Goal: Task Accomplishment & Management: Use online tool/utility

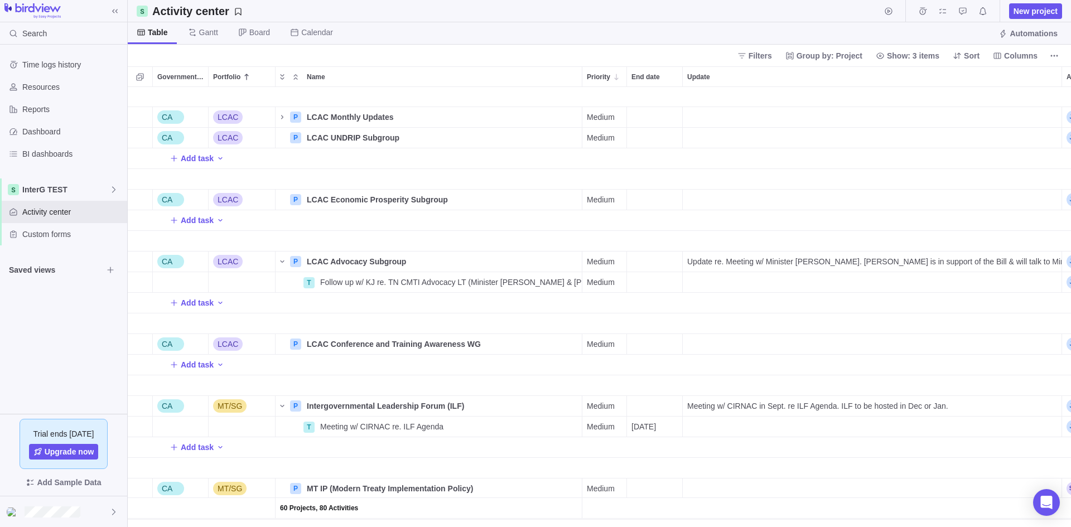
scroll to position [1668, 0]
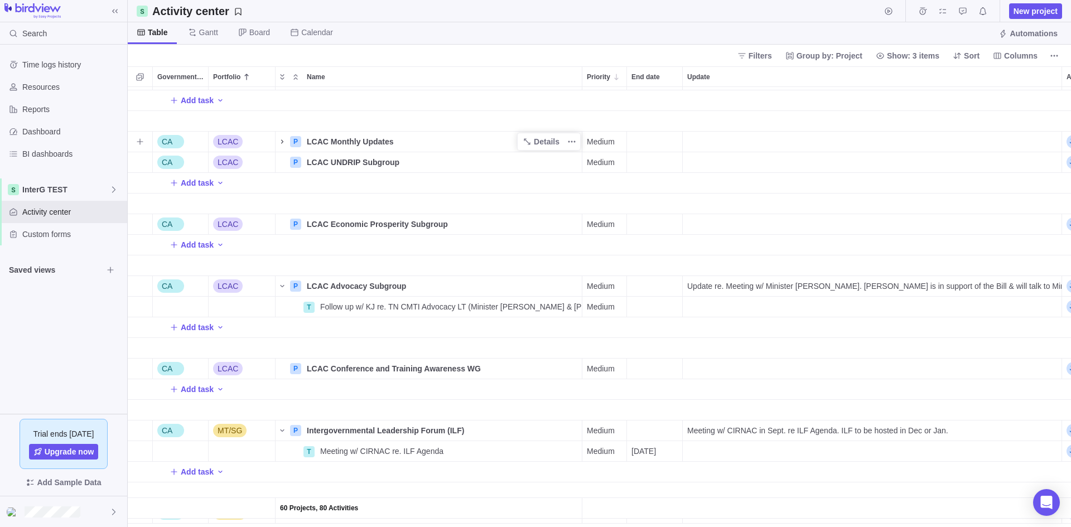
click at [279, 142] on icon "Name" at bounding box center [282, 141] width 9 height 9
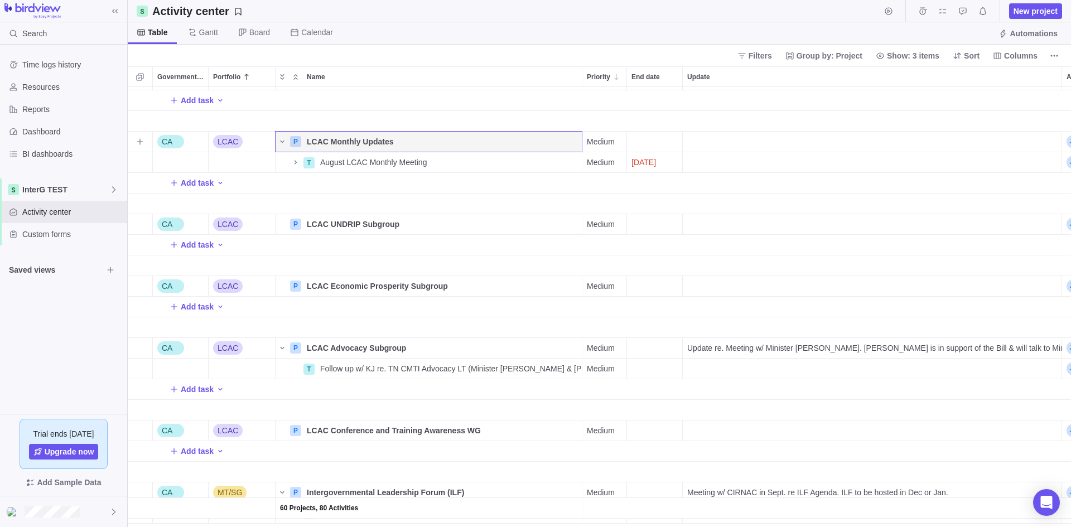
click at [754, 142] on div "Update" at bounding box center [871, 142] width 379 height 20
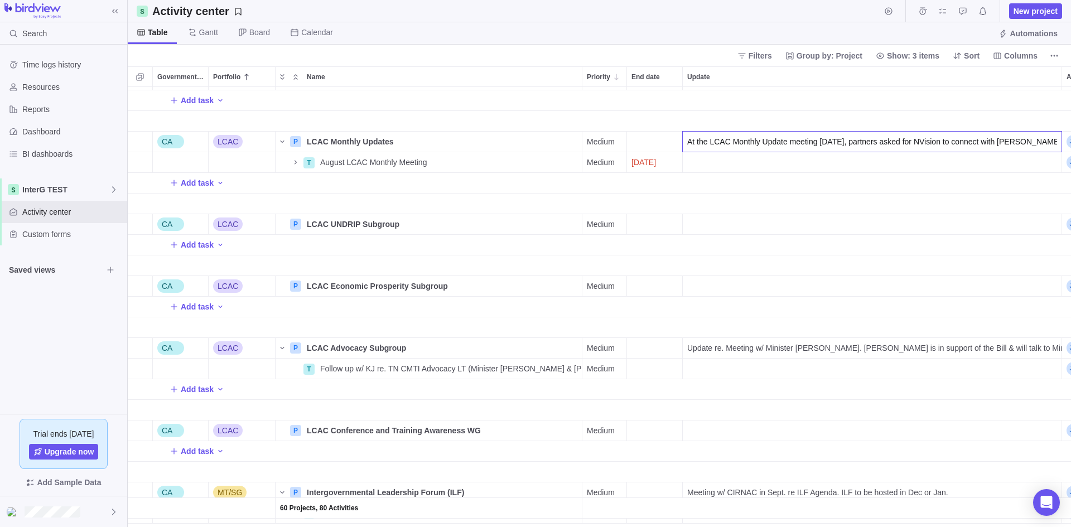
scroll to position [0, 202]
click at [729, 142] on input "At the LCAC Monthly Update meeting [DATE], partners asked for NVision to connec…" at bounding box center [872, 141] width 380 height 21
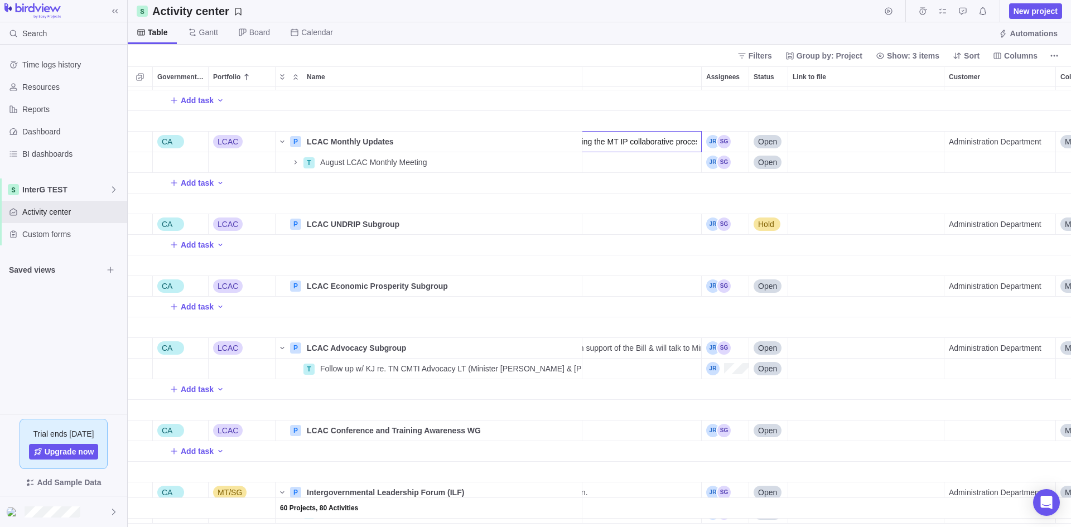
scroll to position [0, 378]
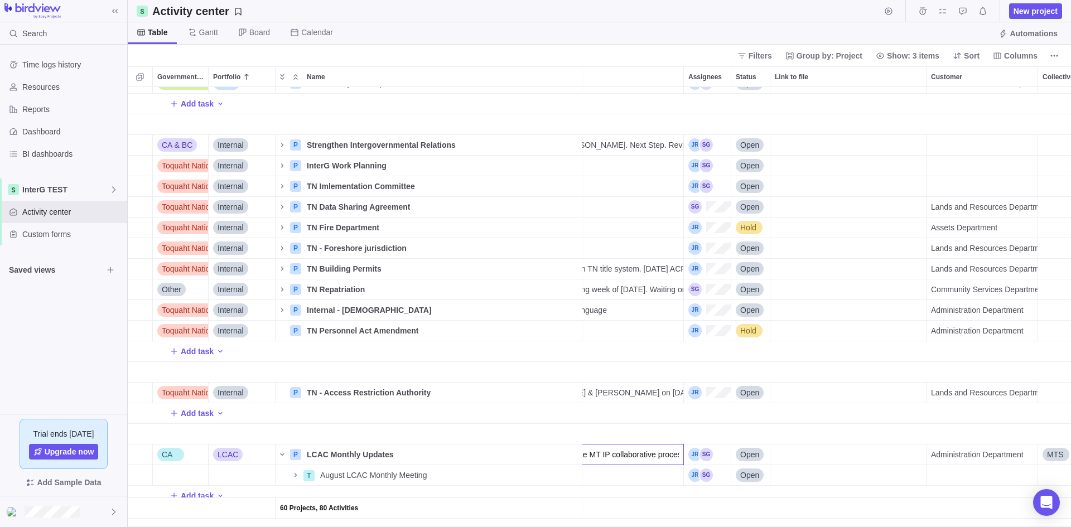
drag, startPoint x: 729, startPoint y: 142, endPoint x: 494, endPoint y: 246, distance: 256.9
click at [342, 124] on div "60 Projects, 80 Activities CA G2G P G2G - DFO Details Medium Open Lands and Res…" at bounding box center [599, 307] width 943 height 440
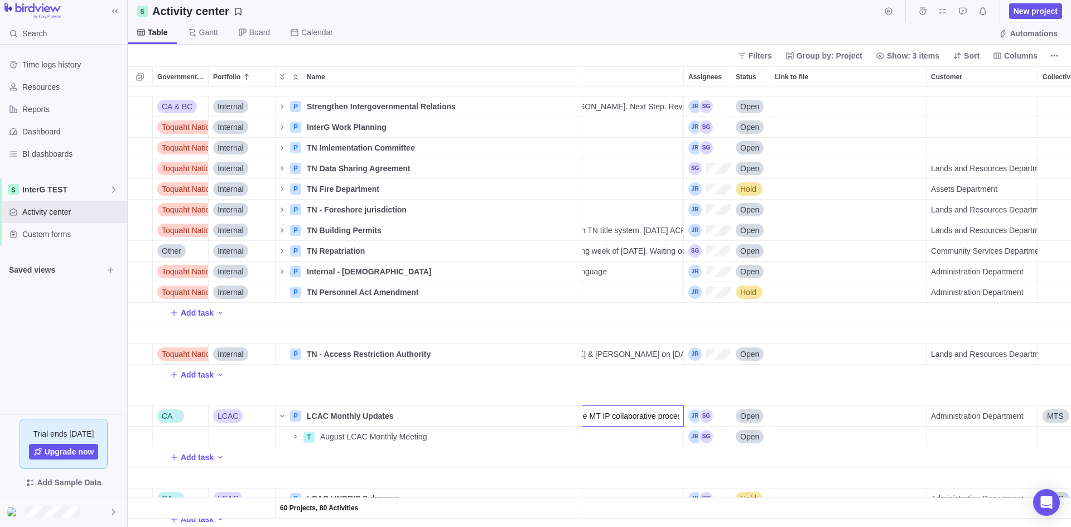
scroll to position [1411, 378]
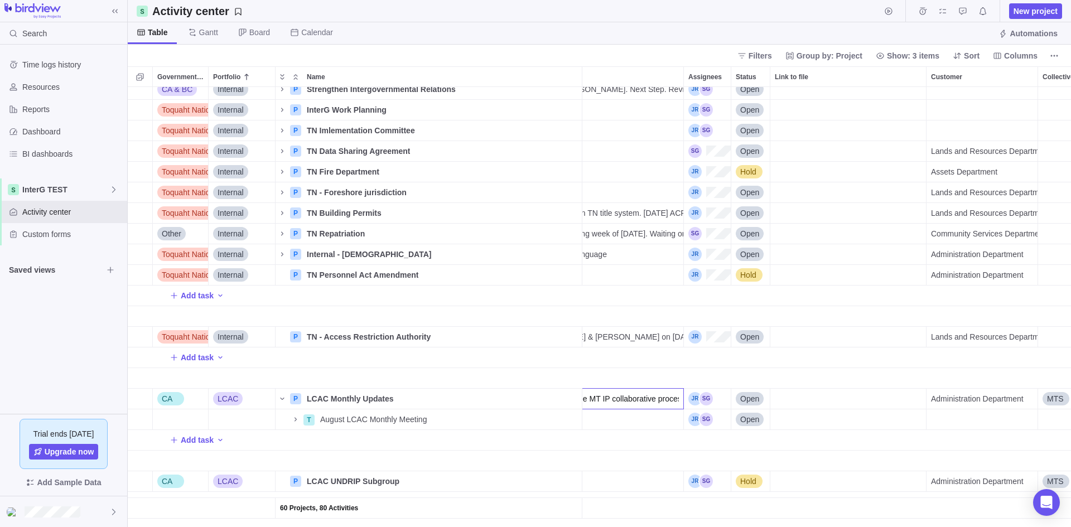
click at [675, 400] on input "At the LCAC Monthly Update meeting [DATE], partners asked for NVision to connec…" at bounding box center [494, 398] width 380 height 21
click at [681, 403] on input "At the LCAC Monthly Update meeting [DATE], partners asked for NVision to connec…" at bounding box center [494, 398] width 380 height 21
click at [681, 400] on input "At the LCAC Monthly Update meeting [DATE], partners asked for NVision to connec…" at bounding box center [494, 398] width 380 height 21
click at [656, 399] on input "At the LCAC Monthly Update meeting [DATE], partners asked for NVision to connec…" at bounding box center [494, 398] width 380 height 21
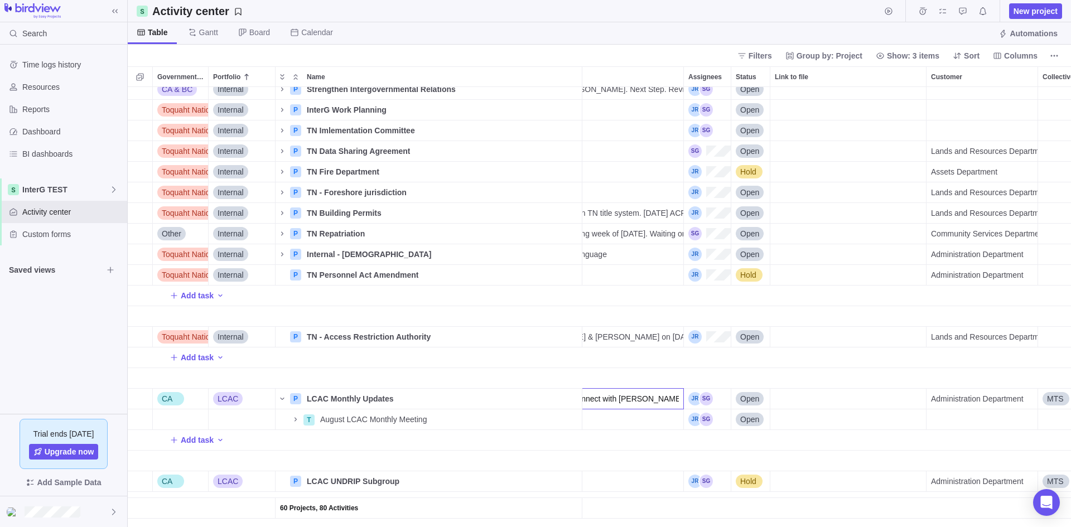
click at [656, 399] on input "At the LCAC Monthly Update meeting [DATE], partners asked for NVision to connec…" at bounding box center [494, 398] width 380 height 21
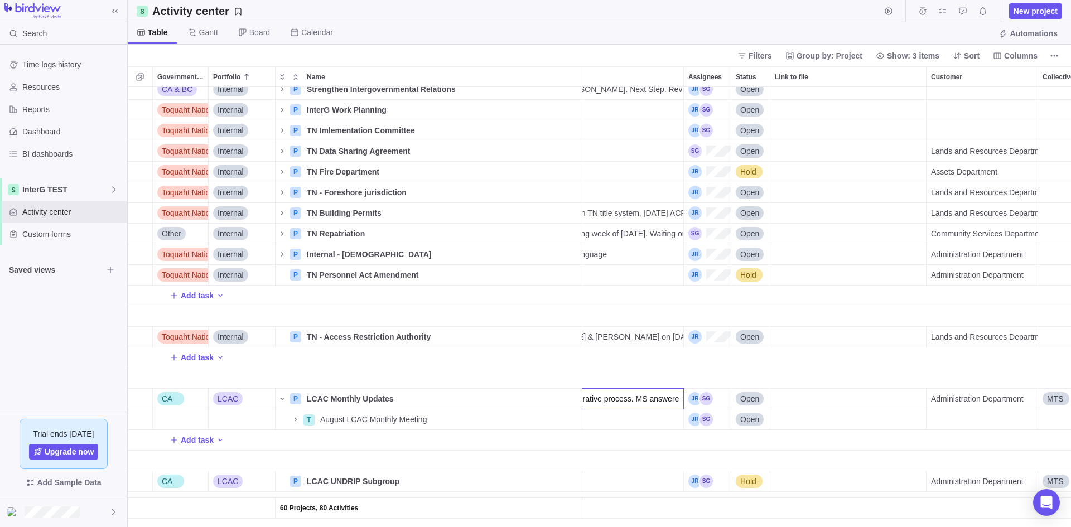
drag, startPoint x: 656, startPoint y: 399, endPoint x: 701, endPoint y: 404, distance: 44.8
click at [701, 404] on div "60 Projects, 80 Activities CA & BC Internal P Strengthen Intergovernmental Rela…" at bounding box center [599, 307] width 943 height 440
click at [670, 397] on input "At the LCAC Monthly Update meeting [DATE], partners asked for NVision to connec…" at bounding box center [494, 398] width 380 height 21
paste input "Our first priority for the federal team is refining and landing a concise, targ…"
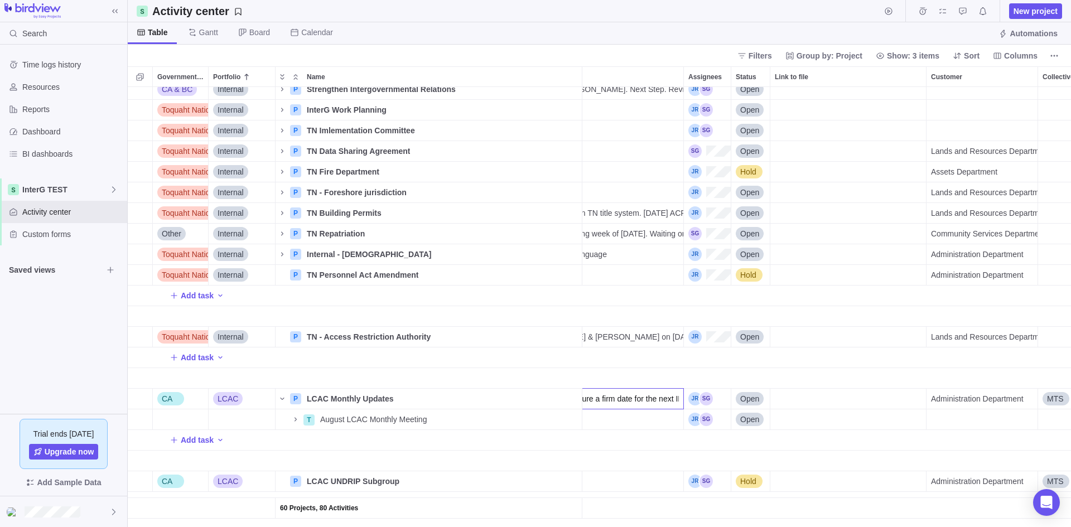
type input "At the LCAC Monthly Update meeting [DATE], partners asked for NVision to connec…"
click at [651, 430] on div "60 Projects, 80 Activities CA & BC Internal P Strengthen Intergovernmental Rela…" at bounding box center [599, 307] width 943 height 440
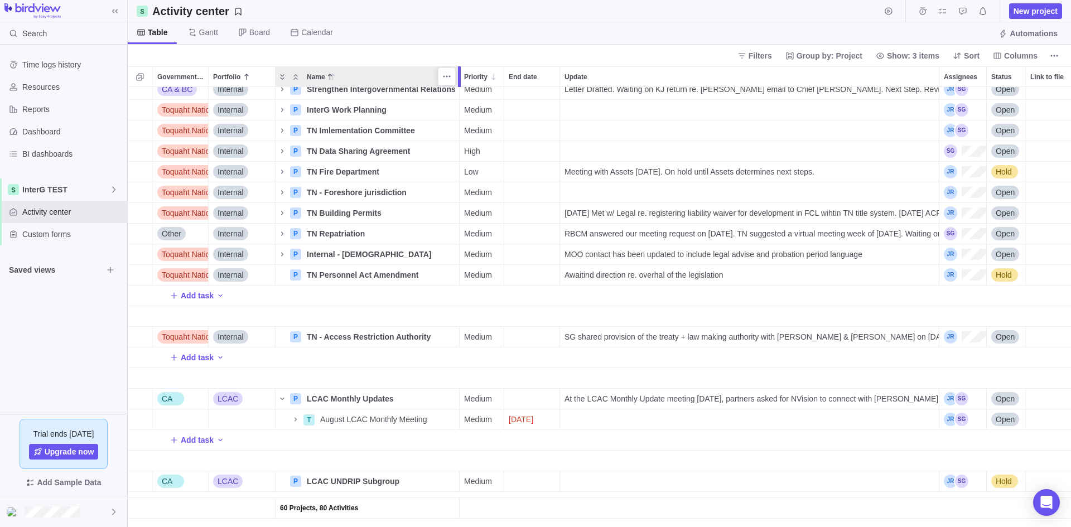
drag, startPoint x: 580, startPoint y: 78, endPoint x: 456, endPoint y: 78, distance: 124.3
click at [456, 78] on div at bounding box center [460, 76] width 9 height 21
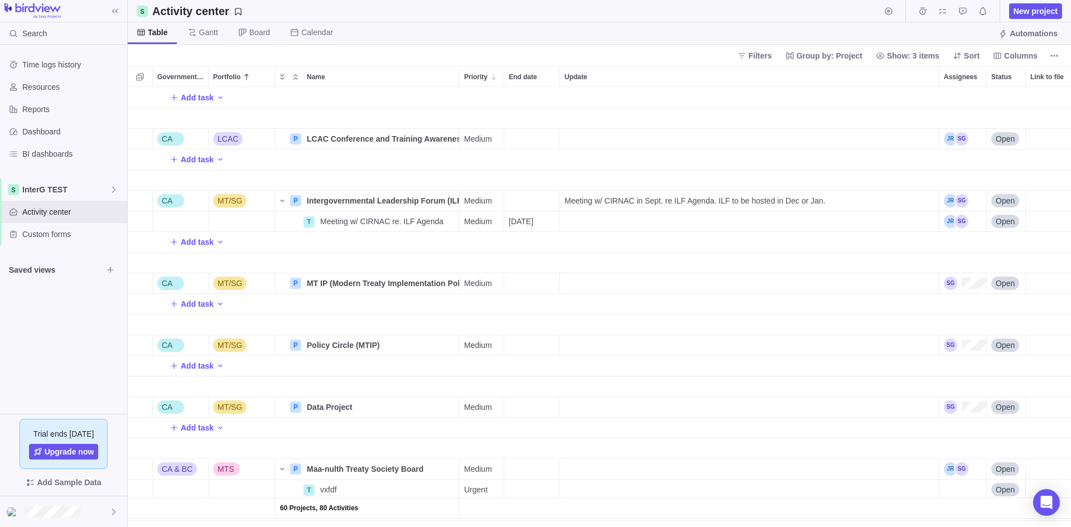
scroll to position [1968, 0]
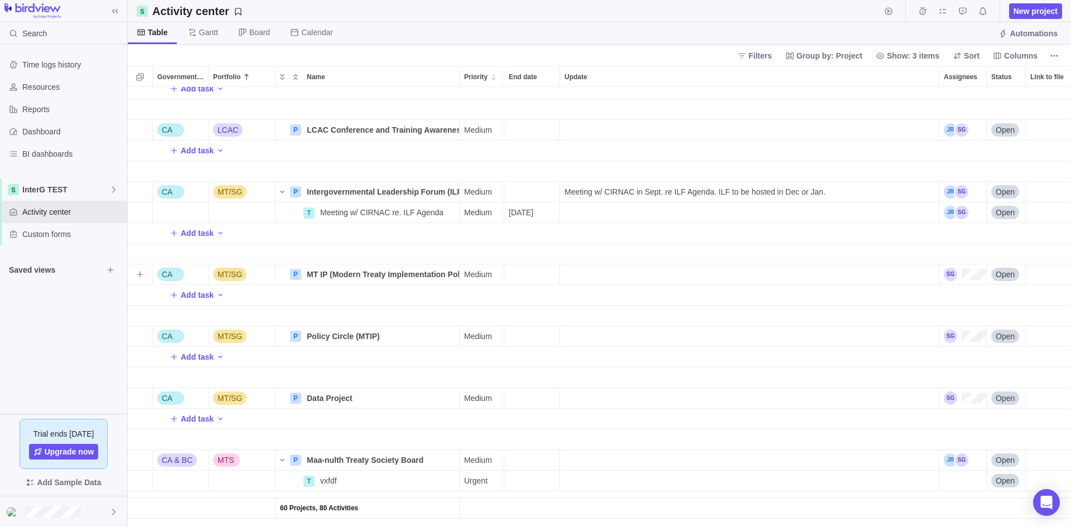
click at [595, 277] on div "Update" at bounding box center [749, 274] width 379 height 20
type input "M"
type input "[DATE] MS We understand partners are anxious to pick up this work. Our first pr…"
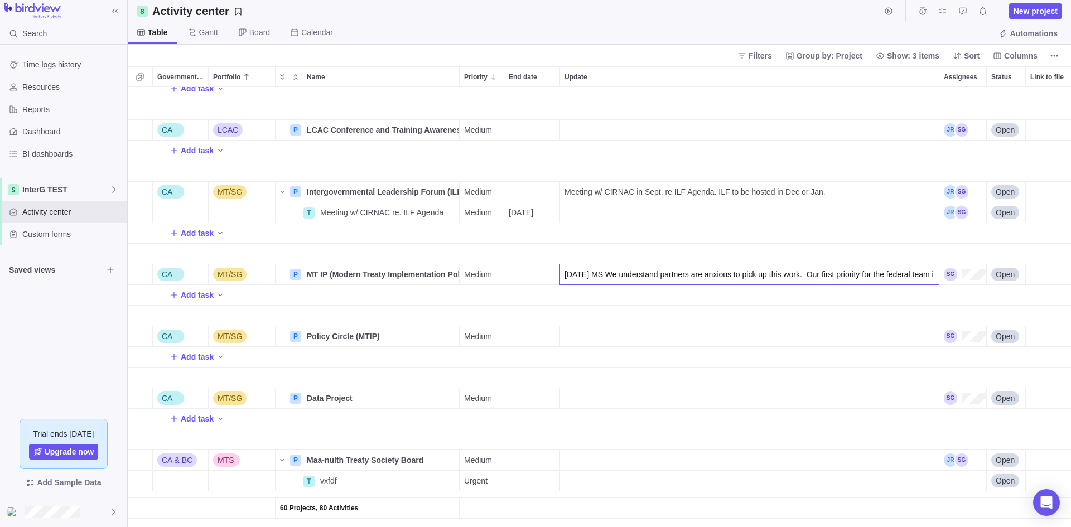
scroll to position [0, 480]
click at [856, 192] on div "Meeting w/ CIRNAC in Sept. re ILF Agenda. ILF to be hosted in Dec or Jan." at bounding box center [749, 192] width 379 height 20
click at [856, 192] on input "Meeting w/ CIRNAC in Sept. re ILF Agenda. ILF to be hosted in Dec or Jan." at bounding box center [749, 191] width 380 height 21
click at [845, 195] on input "Meeting w/ CIRNAC in Sept. re ILF Agenda. ILF to be hosted in Dec or Jan." at bounding box center [749, 191] width 380 height 21
paste input "Our first priority for the federal team is refining and landing a concise, targ…"
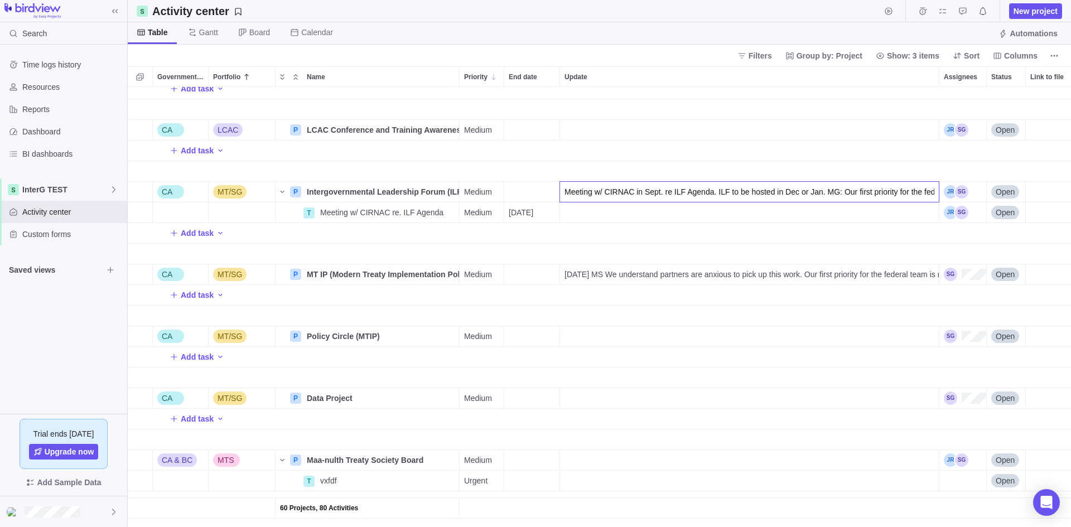
scroll to position [0, 496]
type input "Meeting w/ CIRNAC in Sept. re ILF Agenda. ILF to be hosted in Dec or Jan. MG: O…"
drag, startPoint x: 860, startPoint y: 206, endPoint x: 598, endPoint y: 208, distance: 262.1
click at [598, 210] on div "60 Projects, 80 Activities Add task CA LCAC P LCAC Conference and Training Awar…" at bounding box center [599, 307] width 943 height 440
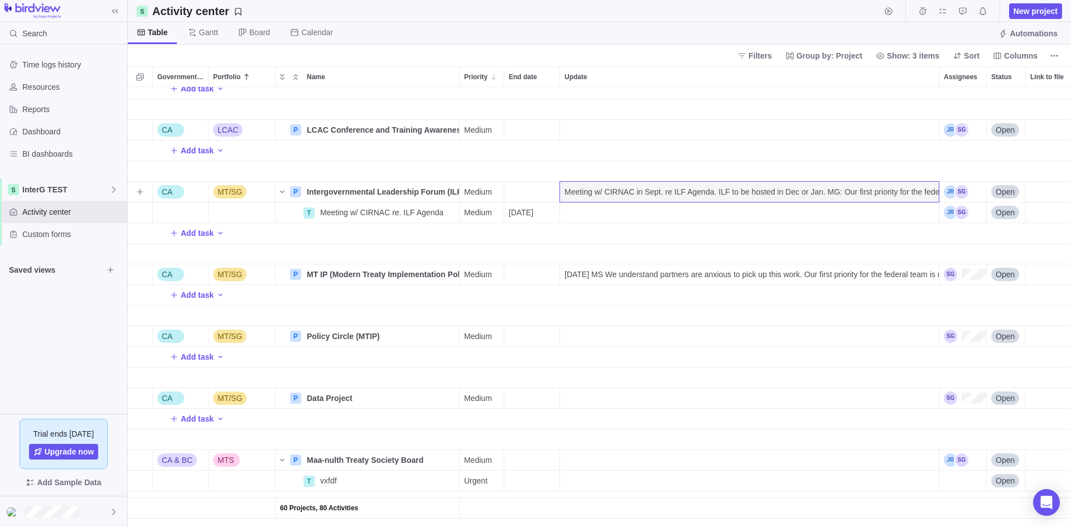
click at [768, 192] on span "Meeting w/ CIRNAC in Sept. re ILF Agenda. ILF to be hosted in Dec or Jan. MG: O…" at bounding box center [751, 191] width 374 height 11
click at [830, 192] on input "Meeting w/ CIRNAC in Sept. re ILF Agenda. ILF to be hosted in Dec or Jan. MG: O…" at bounding box center [749, 191] width 380 height 21
type input "Meeting w/ CIRNAC in Sept. re ILF Agenda. ILF to be hosted in Dec or Jan. MS: O…"
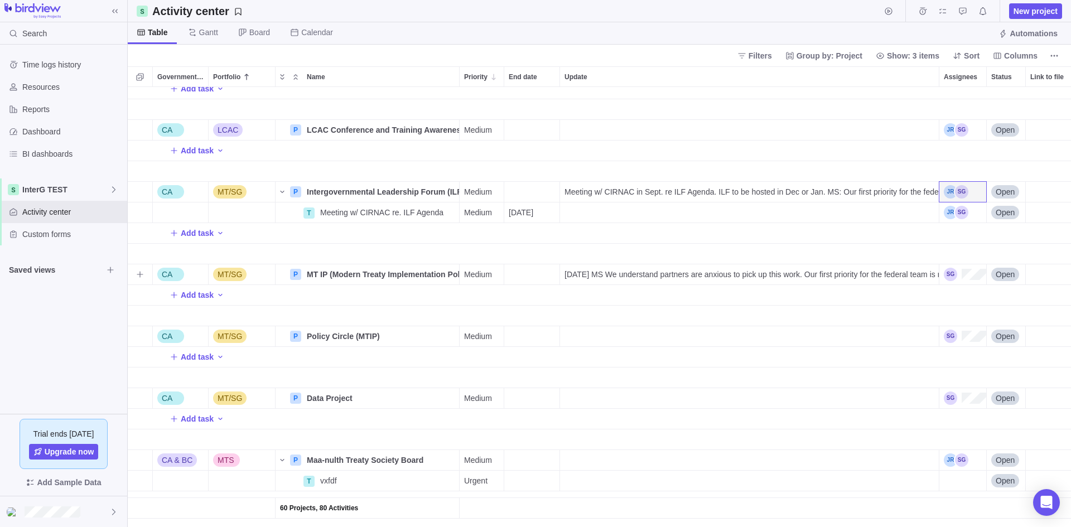
click at [597, 267] on div "[DATE] MS We understand partners are anxious to pick up this work. Our first pr…" at bounding box center [749, 274] width 379 height 20
click at [604, 276] on input "[DATE] MS We understand partners are anxious to pick up this work. Our first pr…" at bounding box center [749, 274] width 380 height 21
click at [781, 209] on div "60 Projects, 80 Activities Add task CA LCAC P LCAC Conference and Training Awar…" at bounding box center [599, 307] width 943 height 440
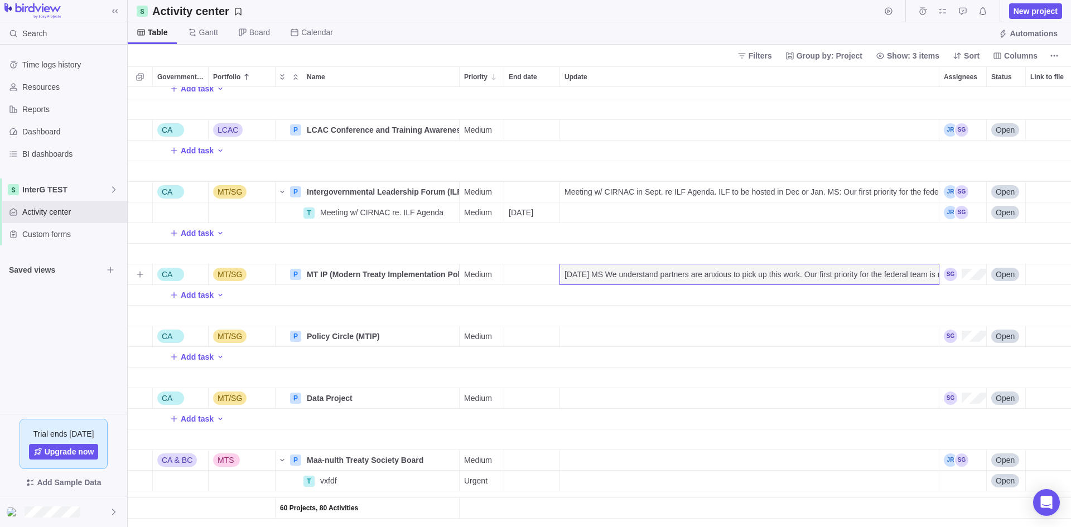
click at [999, 275] on span "Open" at bounding box center [1004, 274] width 19 height 11
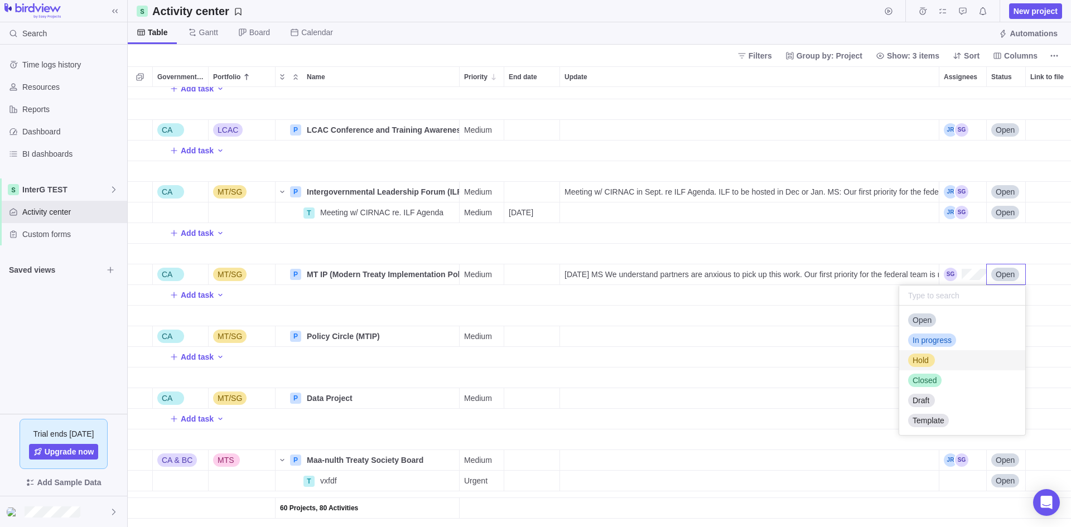
click at [944, 361] on div "Hold" at bounding box center [962, 360] width 126 height 20
click at [1009, 338] on span "Open" at bounding box center [1004, 336] width 19 height 11
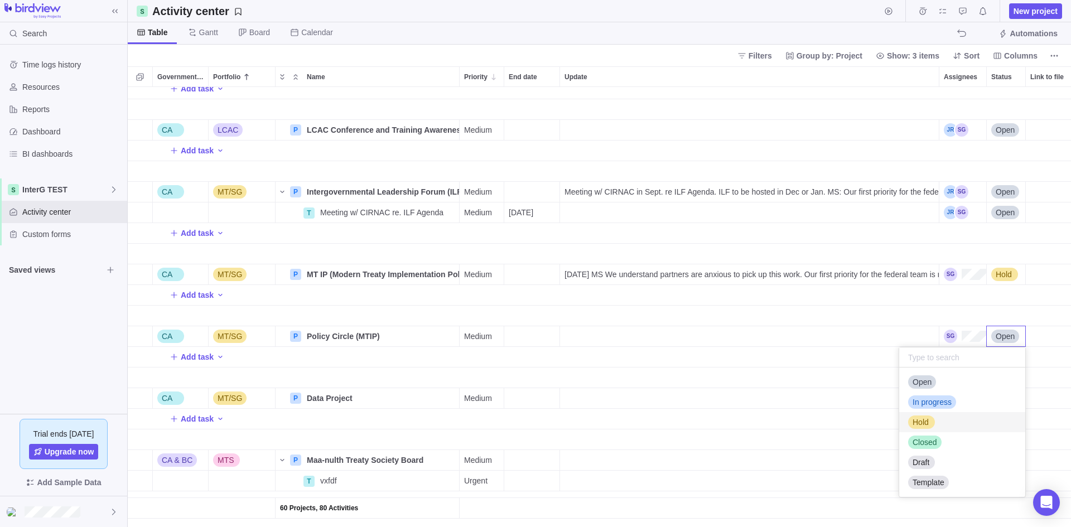
click at [967, 418] on div "Hold" at bounding box center [962, 422] width 126 height 20
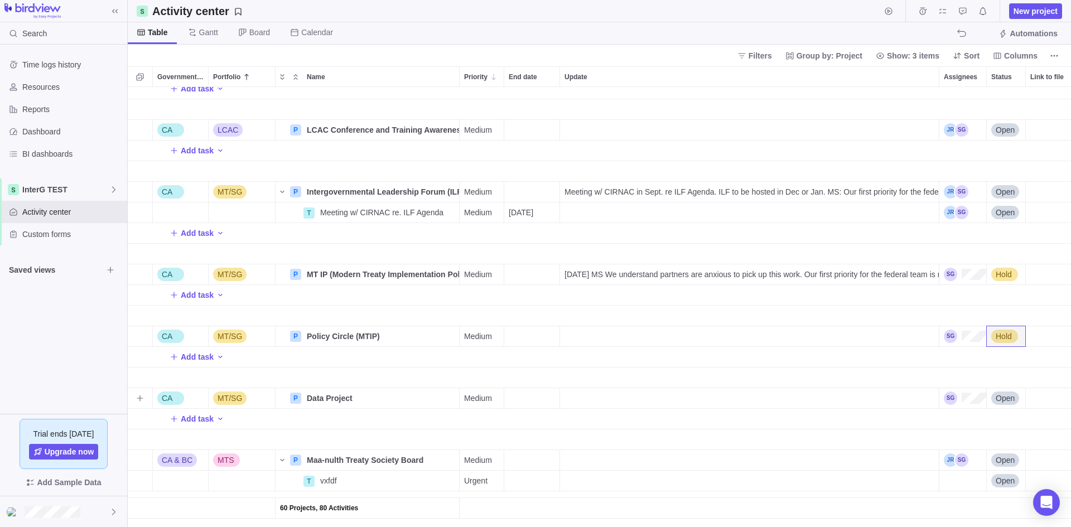
click at [1007, 396] on span "Open" at bounding box center [1004, 398] width 19 height 11
click at [934, 315] on div "Hold" at bounding box center [962, 312] width 126 height 20
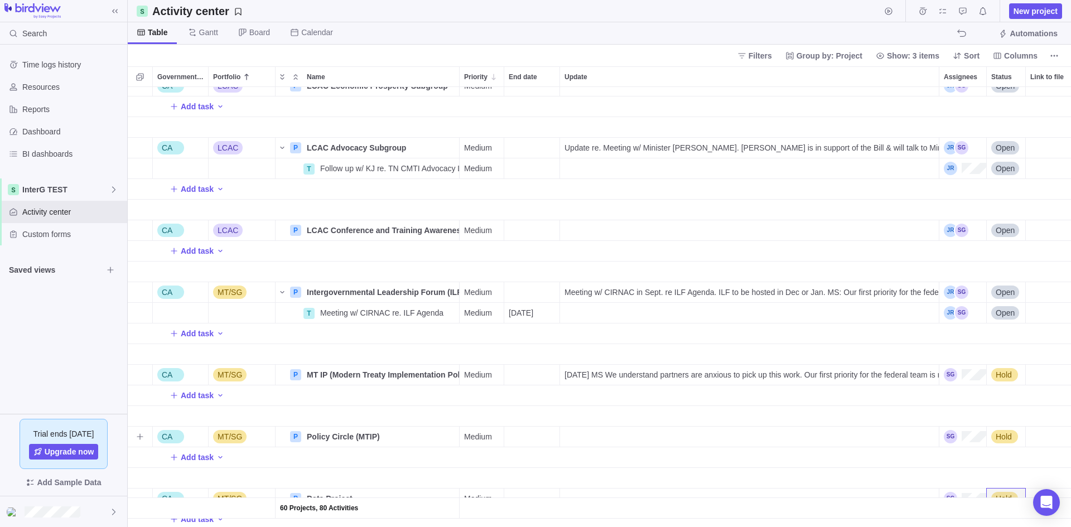
scroll to position [1857, 0]
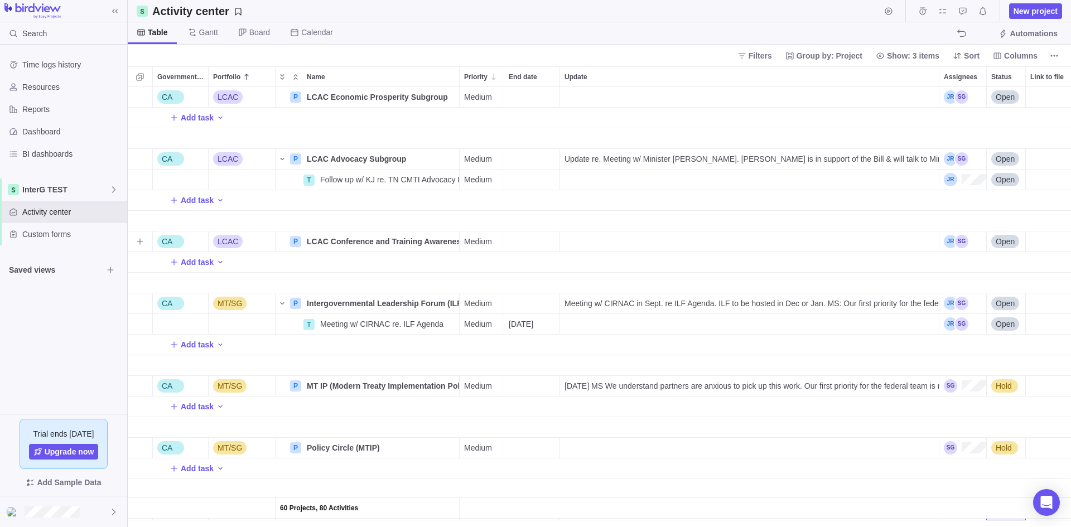
click at [1013, 241] on span "Open" at bounding box center [1004, 241] width 19 height 11
click at [926, 328] on span "Hold" at bounding box center [920, 327] width 16 height 11
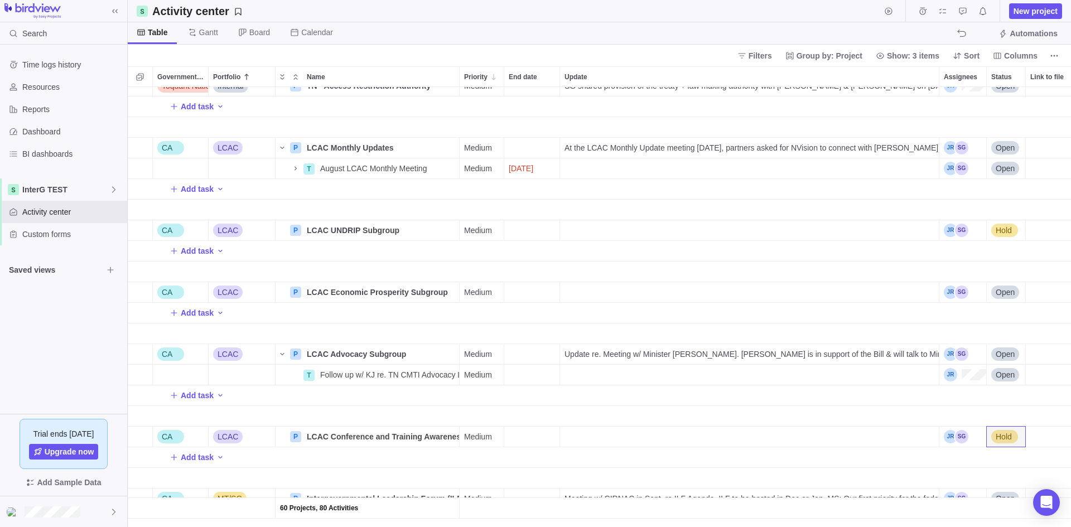
scroll to position [1634, 0]
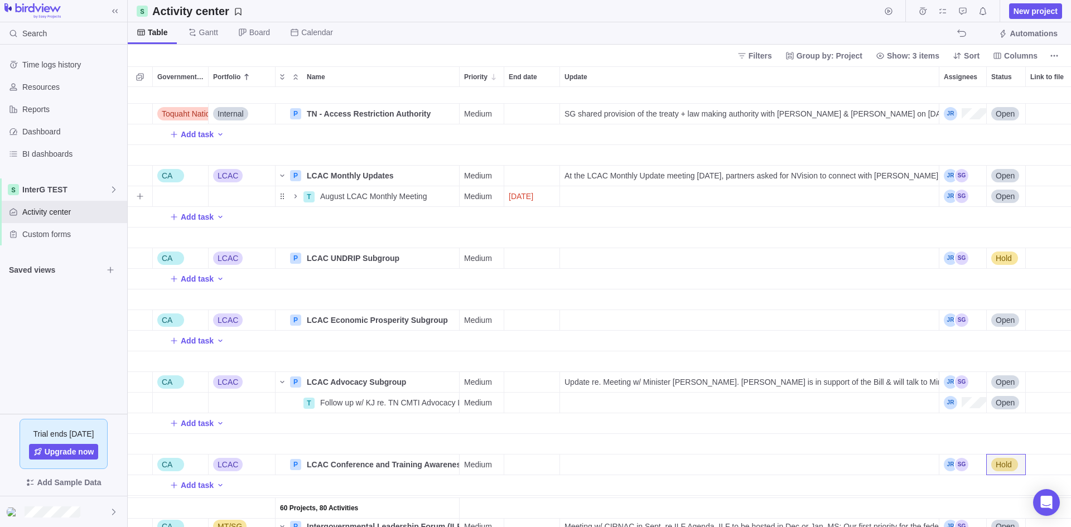
click at [1015, 195] on div "Open" at bounding box center [1005, 196] width 28 height 11
click at [935, 297] on span "Closed" at bounding box center [924, 302] width 25 height 11
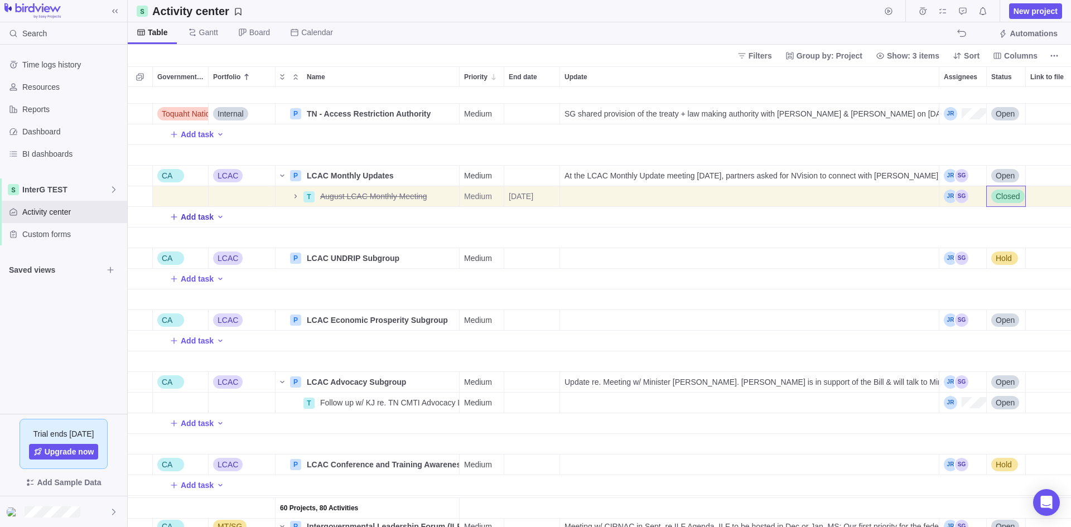
click at [182, 218] on span "Add task" at bounding box center [197, 216] width 33 height 11
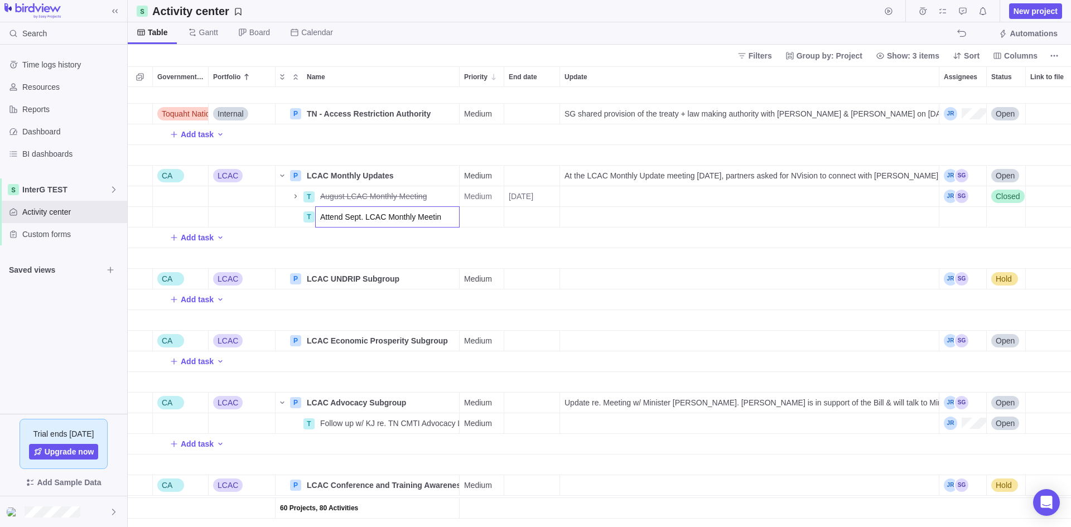
type input "Attend Sept. LCAC Monthly Meeting"
click at [544, 223] on div "End date" at bounding box center [531, 217] width 55 height 20
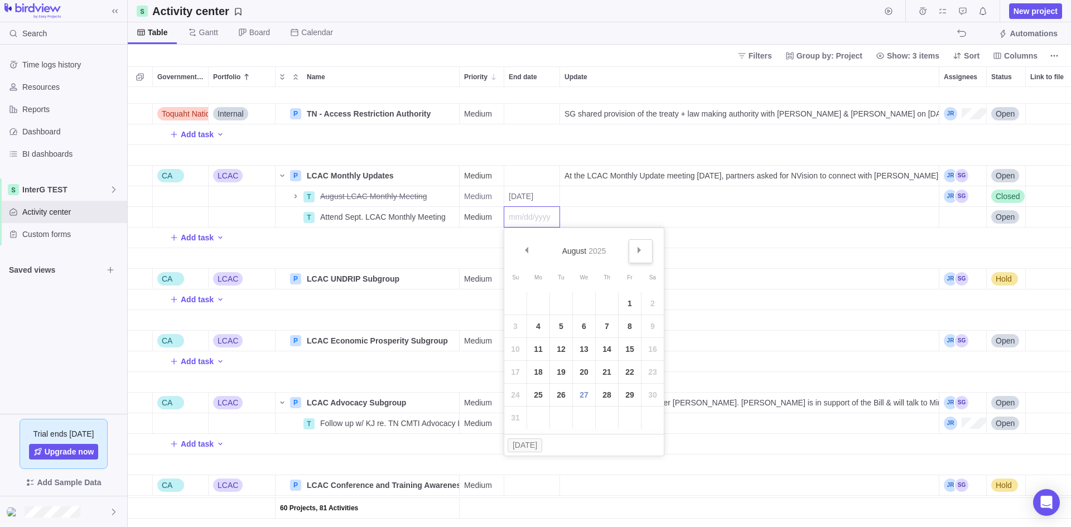
click at [642, 249] on span "Next" at bounding box center [639, 250] width 6 height 6
click at [523, 250] on span "Prev" at bounding box center [526, 250] width 6 height 6
click at [544, 372] on link "22" at bounding box center [538, 372] width 22 height 22
click at [971, 218] on div "Assignees" at bounding box center [962, 217] width 47 height 20
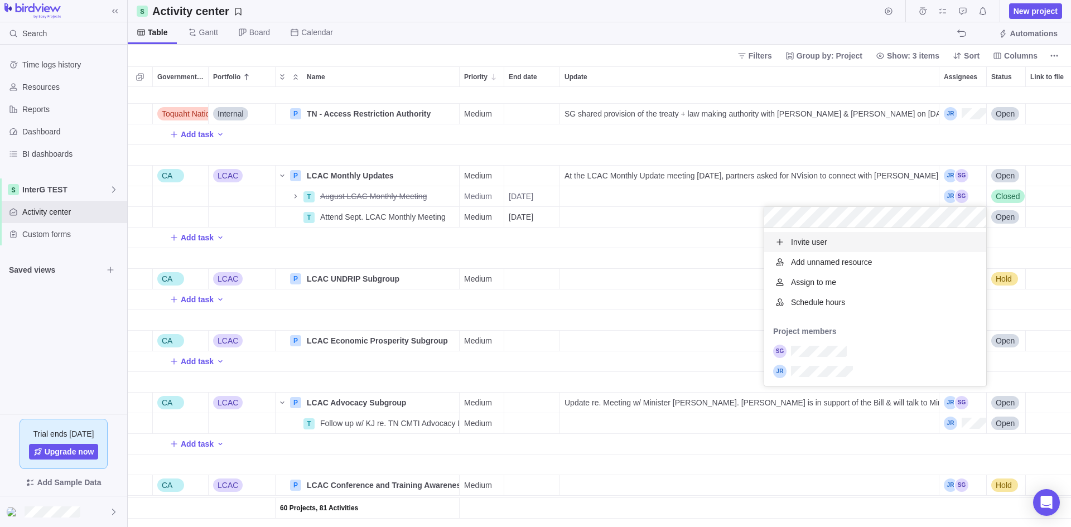
scroll to position [150, 214]
click at [621, 232] on div "60 Projects, 81 Activities Toquaht Nation Internal P InterG Work Planning Detai…" at bounding box center [599, 307] width 943 height 440
